Goal: Task Accomplishment & Management: Use online tool/utility

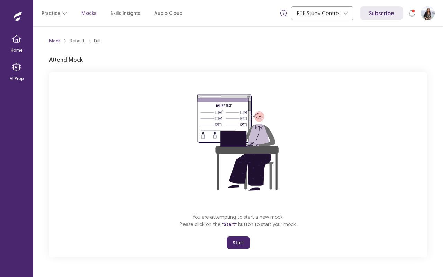
click at [237, 243] on button "Start" at bounding box center [238, 243] width 23 height 12
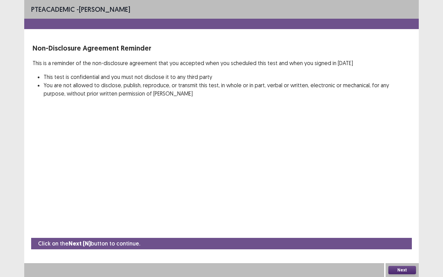
click at [408, 268] on button "Next" at bounding box center [403, 270] width 28 height 8
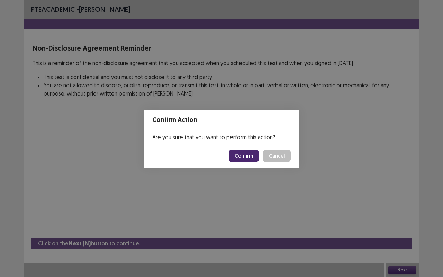
click at [246, 158] on button "Confirm" at bounding box center [244, 156] width 30 height 12
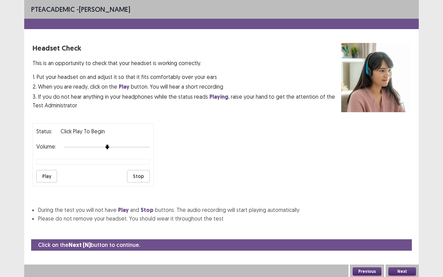
click at [44, 175] on button "Play" at bounding box center [46, 176] width 21 height 12
click at [405, 269] on button "Next" at bounding box center [403, 271] width 28 height 8
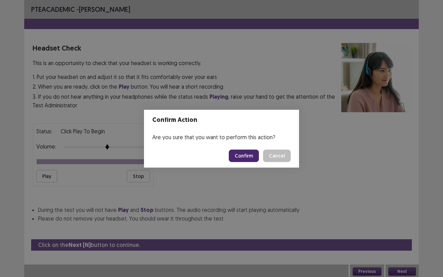
click at [250, 154] on button "Confirm" at bounding box center [244, 156] width 30 height 12
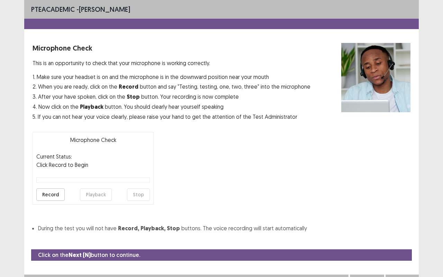
scroll to position [8, 0]
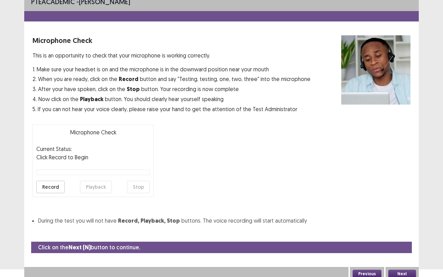
click at [405, 270] on button "Next" at bounding box center [403, 274] width 28 height 8
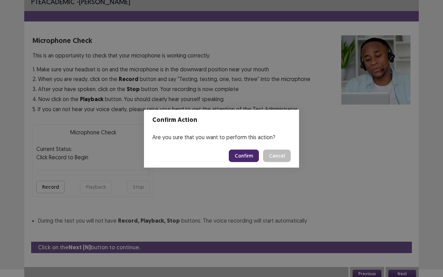
click at [244, 155] on button "Confirm" at bounding box center [244, 156] width 30 height 12
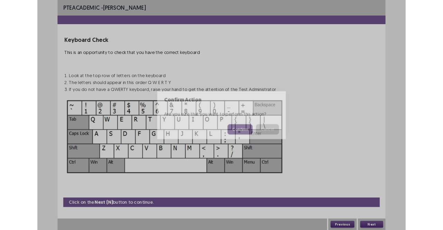
scroll to position [0, 0]
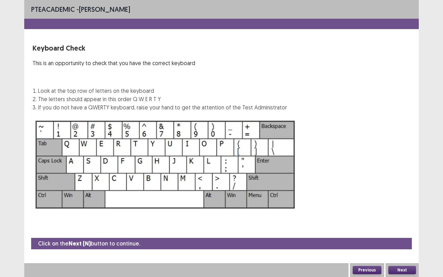
click at [406, 271] on button "Next" at bounding box center [403, 270] width 28 height 8
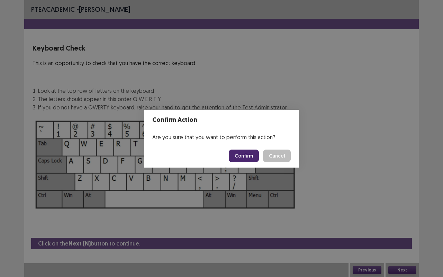
click at [278, 156] on button "Cancel" at bounding box center [277, 156] width 28 height 12
